Goal: Task Accomplishment & Management: Manage account settings

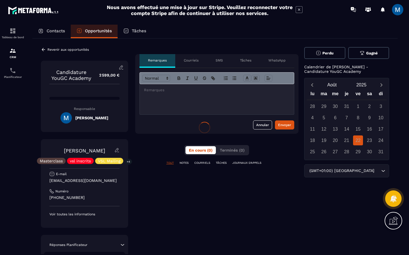
scroll to position [0, 10]
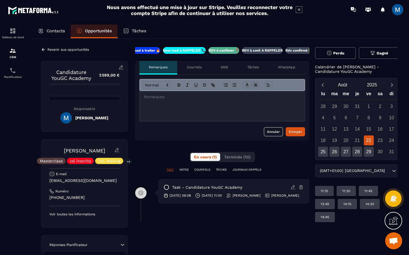
click at [169, 92] on div at bounding box center [222, 106] width 165 height 30
click at [292, 130] on div "Envoyer" at bounding box center [295, 132] width 13 height 6
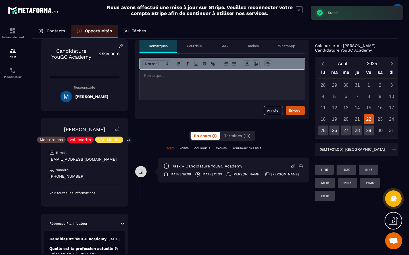
scroll to position [0, 0]
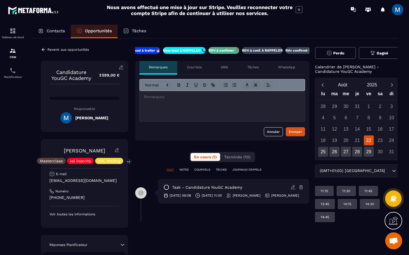
click at [45, 51] on icon at bounding box center [43, 49] width 5 height 5
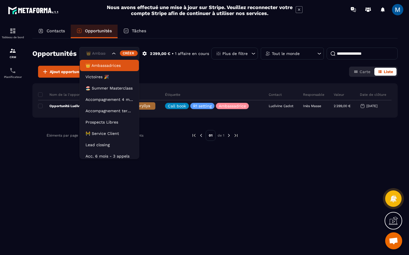
click at [117, 55] on div "Search for option" at bounding box center [123, 54] width 24 height 6
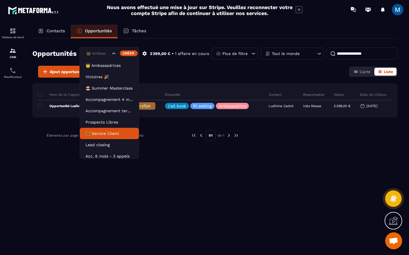
click at [119, 135] on p "🚧 Service Client" at bounding box center [109, 134] width 48 height 6
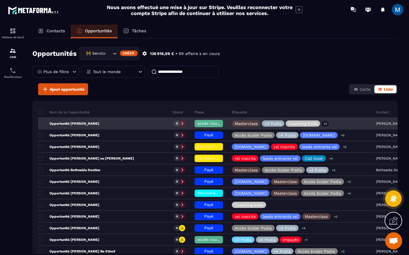
click at [115, 56] on icon "Search for option" at bounding box center [115, 54] width 6 height 6
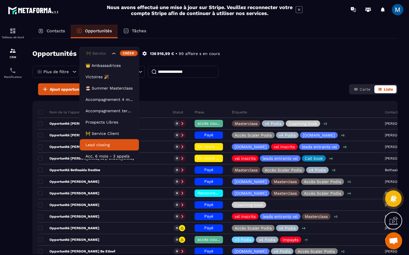
click at [109, 142] on p "Lead closing" at bounding box center [109, 145] width 48 height 6
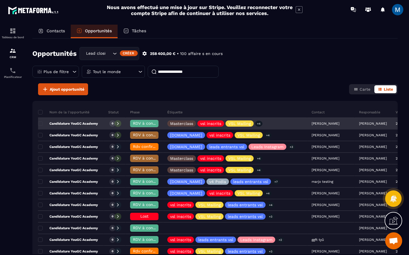
scroll to position [9, 0]
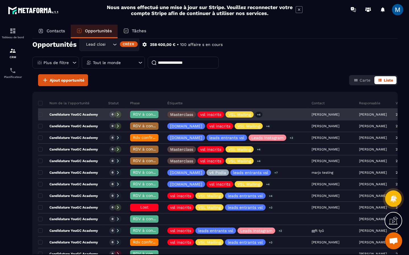
click at [151, 115] on span "RDV à confimer ❓" at bounding box center [151, 114] width 37 height 5
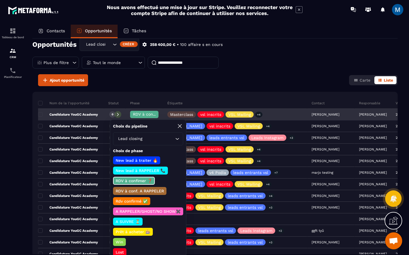
scroll to position [7, 0]
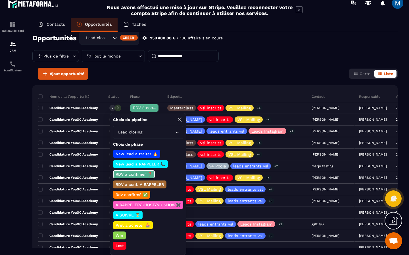
click at [144, 185] on p "RDV à conf. A RAPPELER" at bounding box center [140, 185] width 50 height 6
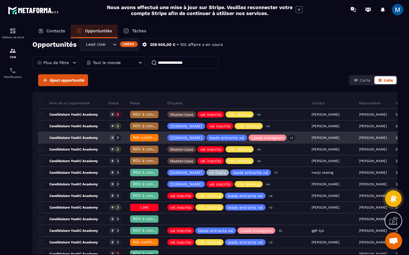
scroll to position [0, 0]
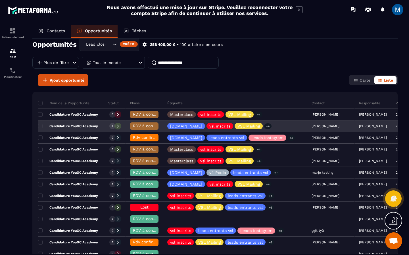
click at [102, 127] on div "Candidature YouGC Academy" at bounding box center [71, 126] width 66 height 11
